Goal: Task Accomplishment & Management: Use online tool/utility

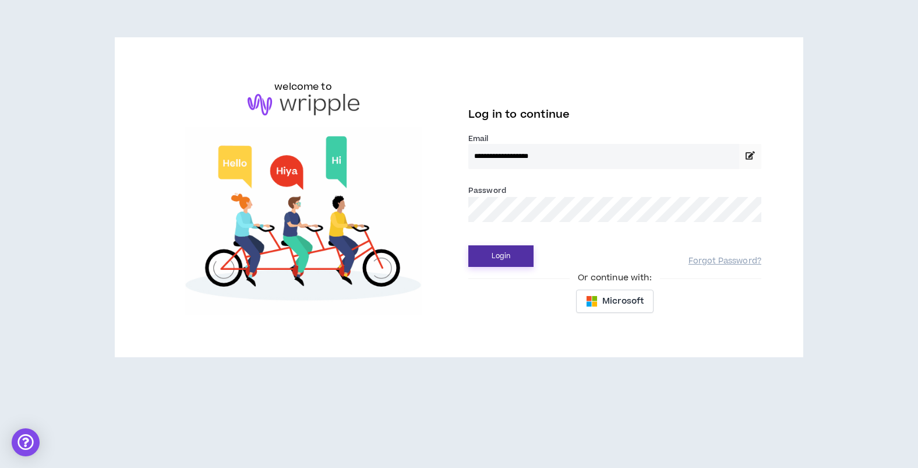
click at [499, 257] on button "Login" at bounding box center [500, 256] width 65 height 22
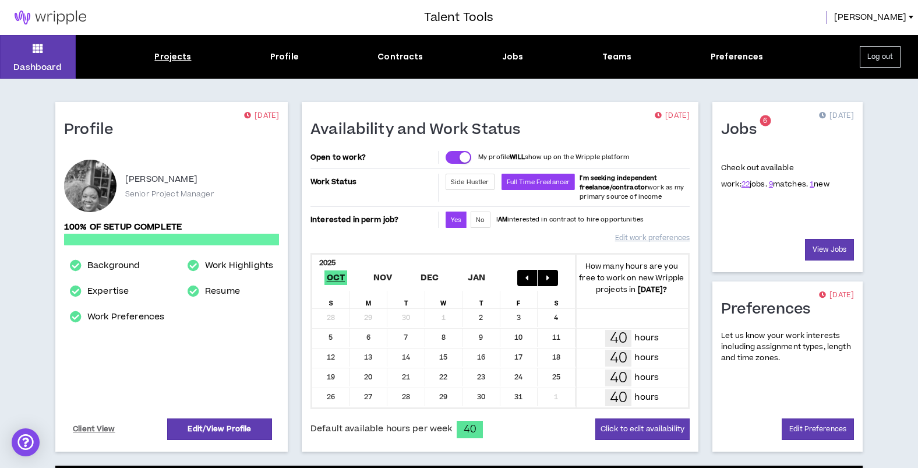
click at [175, 55] on div "Projects" at bounding box center [172, 57] width 37 height 12
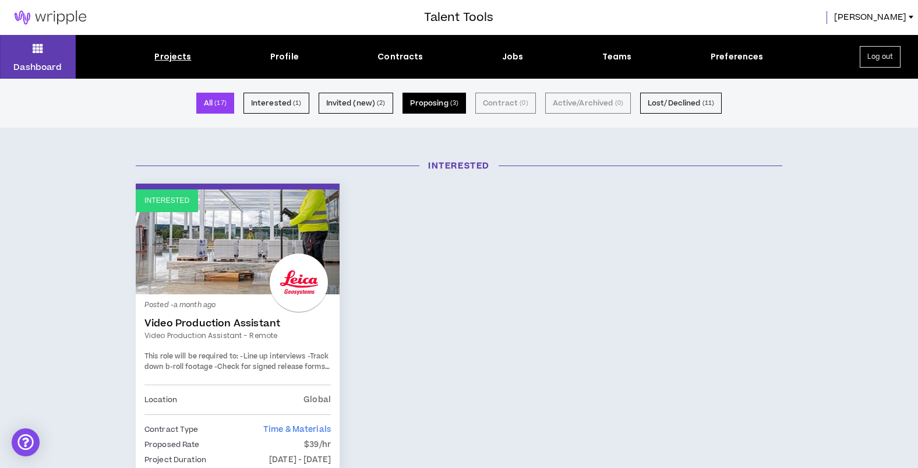
click at [441, 106] on button "Proposing ( 3 )" at bounding box center [435, 103] width 64 height 21
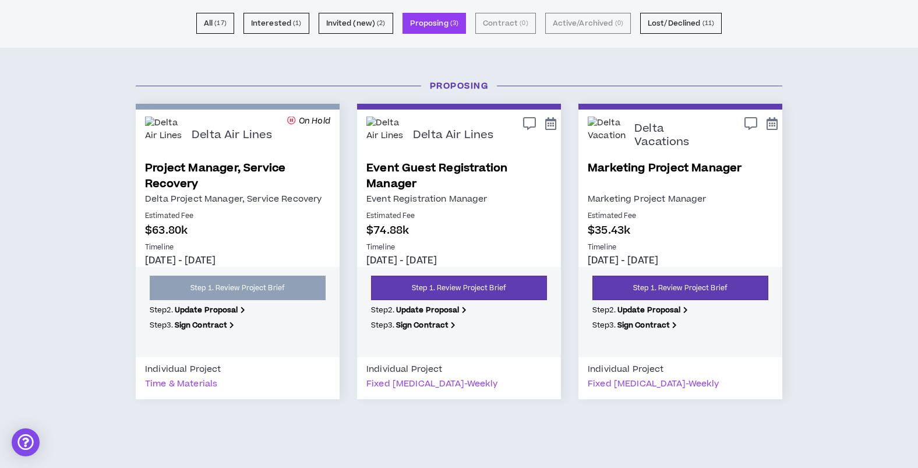
scroll to position [102, 0]
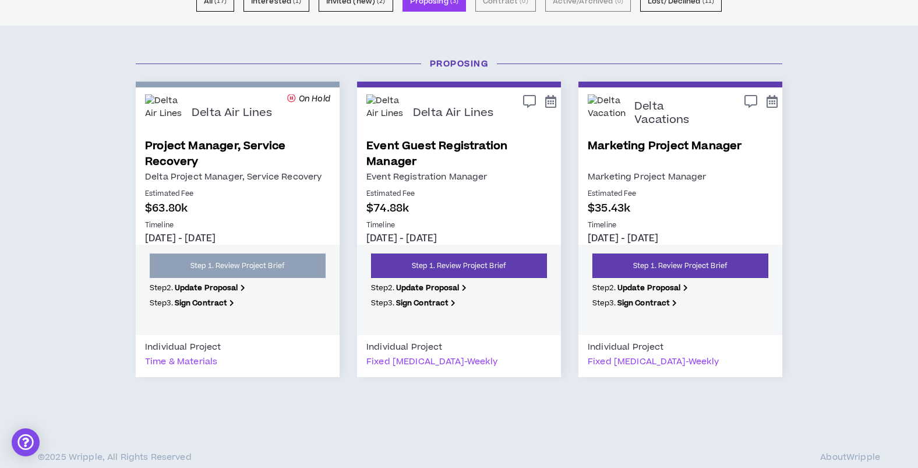
click at [616, 147] on link "Marketing Project Manager" at bounding box center [680, 153] width 185 height 31
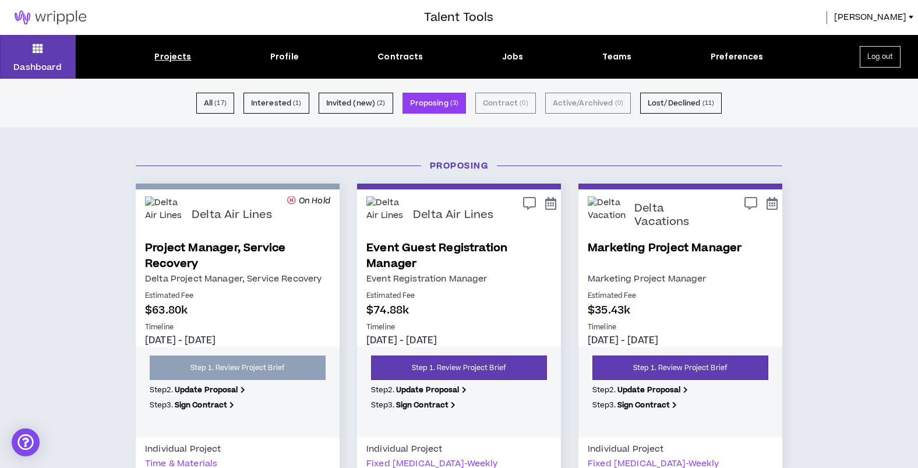
click at [435, 251] on link "Event Guest Registration Manager" at bounding box center [458, 255] width 185 height 31
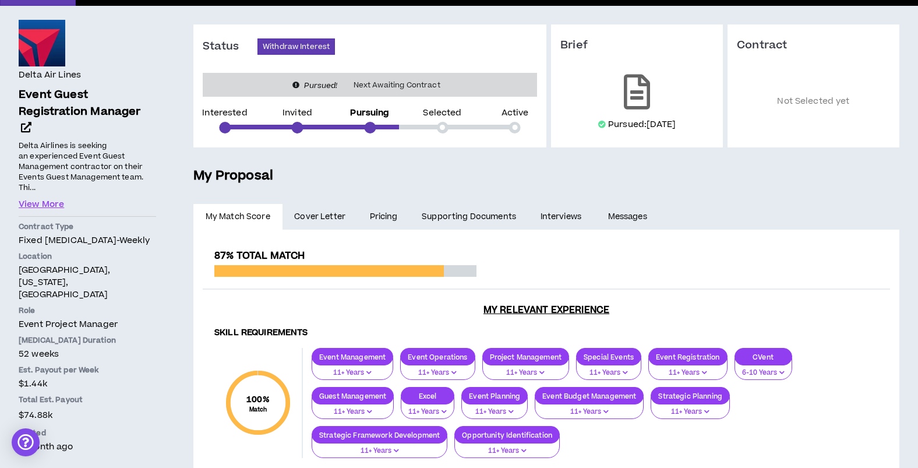
scroll to position [97, 0]
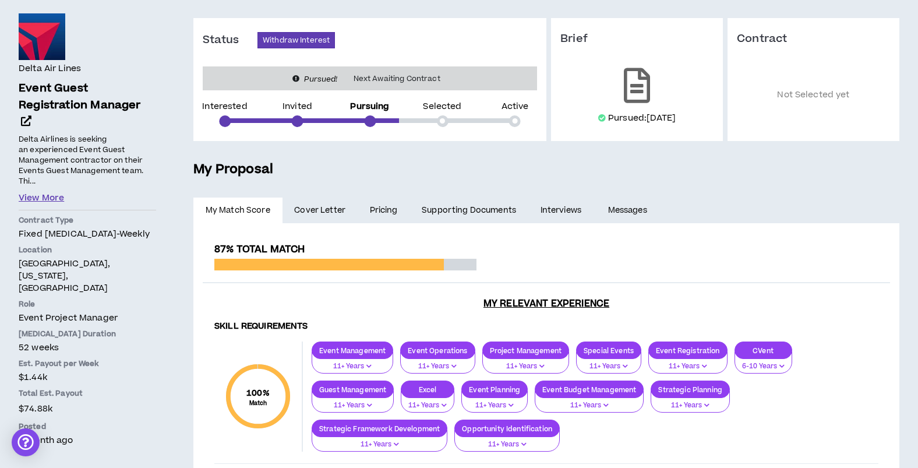
click at [31, 192] on button "View More" at bounding box center [41, 198] width 45 height 13
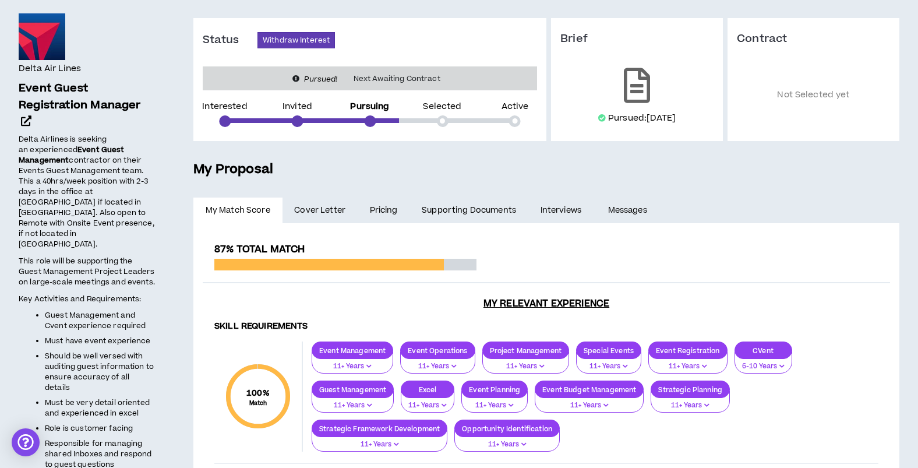
click at [29, 134] on span "Delta Airlines is seeking an experienced" at bounding box center [63, 144] width 89 height 21
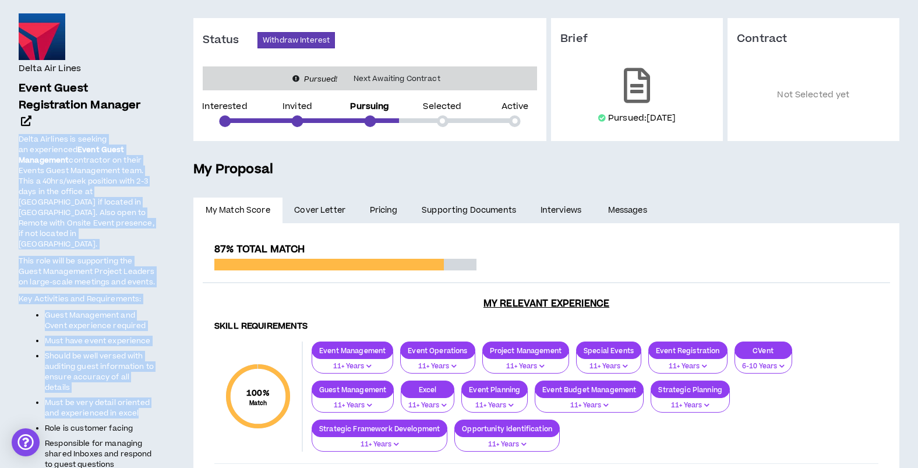
drag, startPoint x: 18, startPoint y: 121, endPoint x: 78, endPoint y: 384, distance: 270.1
click at [78, 384] on span "Delta Airlines is seeking an experienced Event Guest Management contractor on t…" at bounding box center [87, 314] width 137 height 362
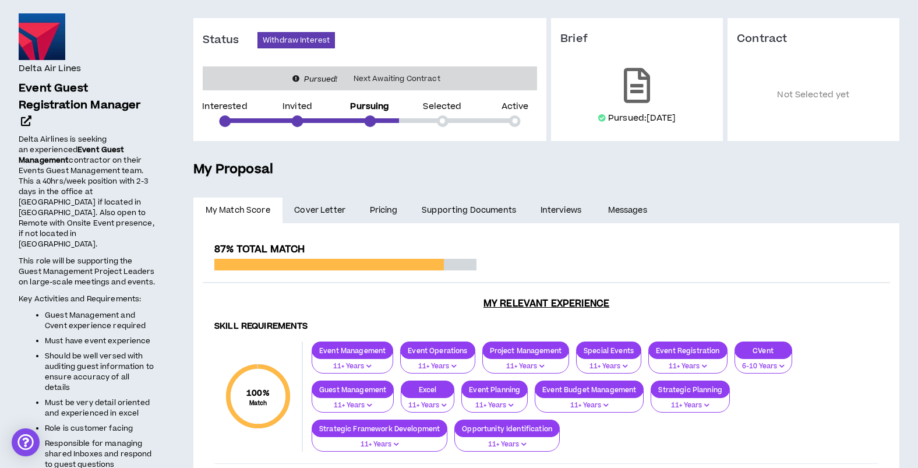
click at [70, 178] on span "contractor on their Events Guest Management team. This a 40hrs/week position wi…" at bounding box center [87, 202] width 136 height 94
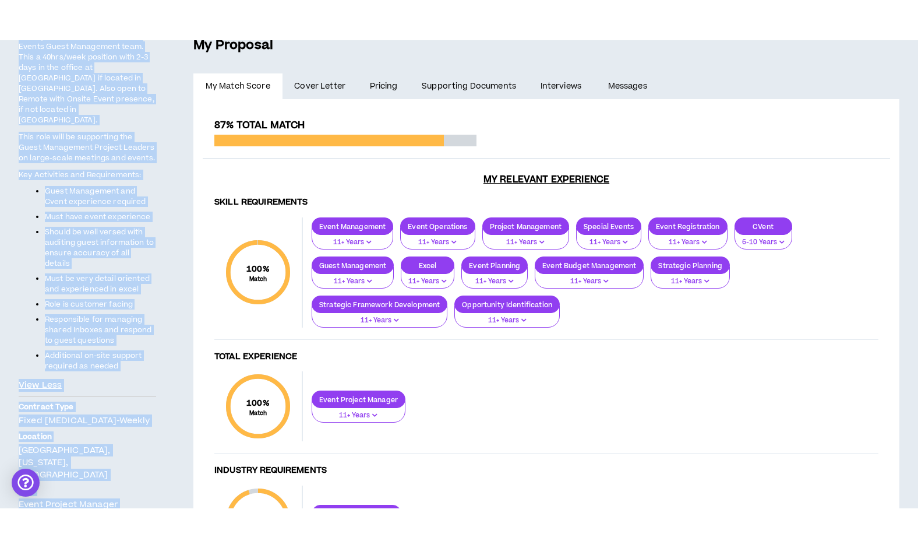
scroll to position [371, 0]
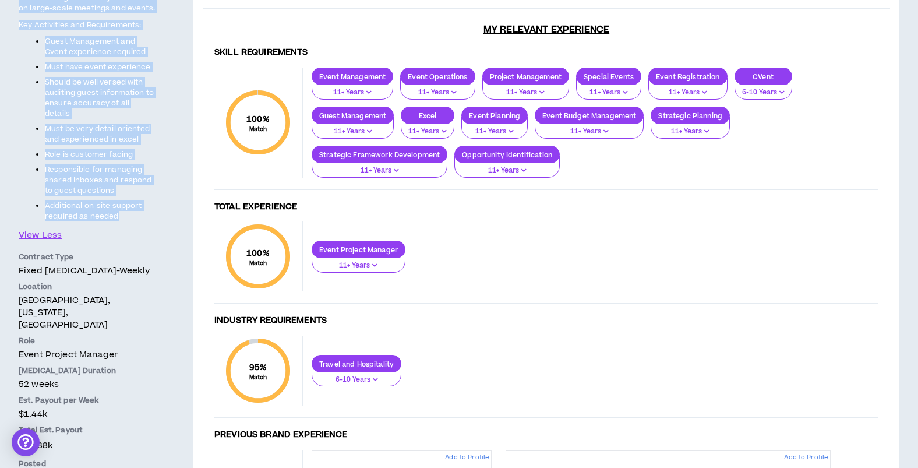
drag, startPoint x: 20, startPoint y: 123, endPoint x: 145, endPoint y: 181, distance: 138.1
click at [145, 181] on span "Delta Airlines is seeking an experienced Event Guest Management contractor on t…" at bounding box center [87, 40] width 137 height 362
copy span "Delta Airlines is seeking an experienced Event Guest Management contractor on t…"
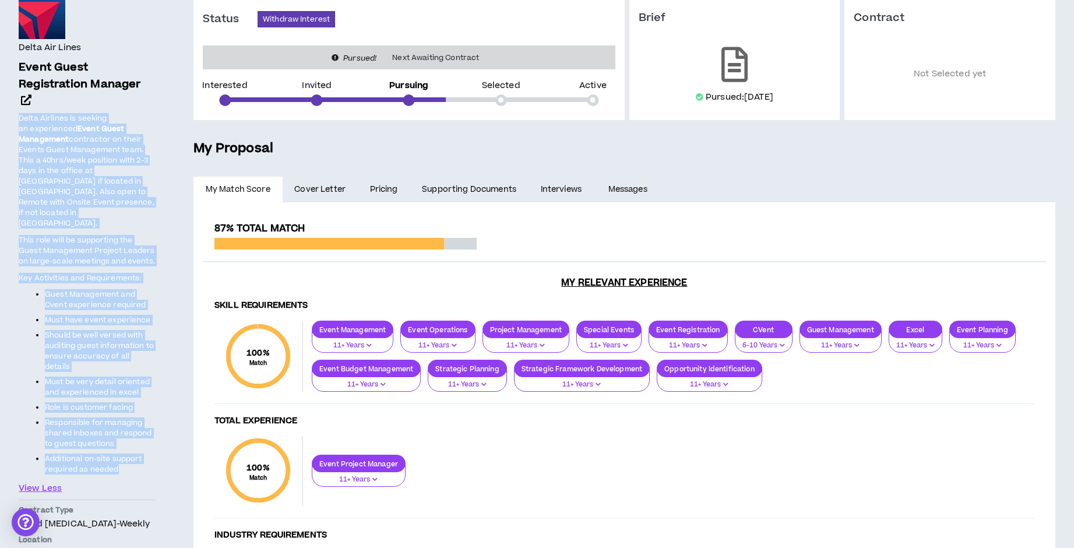
scroll to position [0, 0]
